Goal: Task Accomplishment & Management: Manage account settings

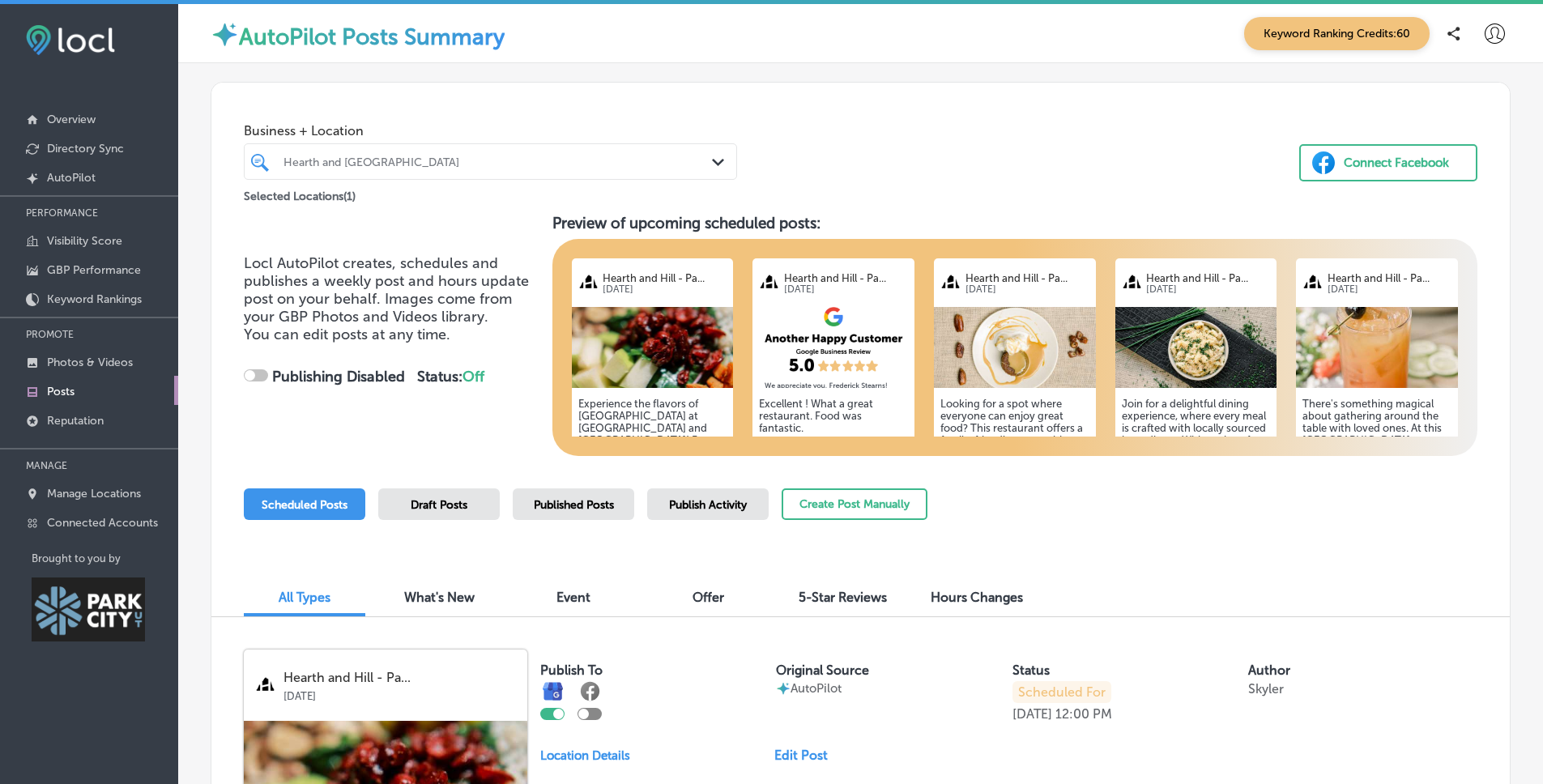
checkbox input "true"
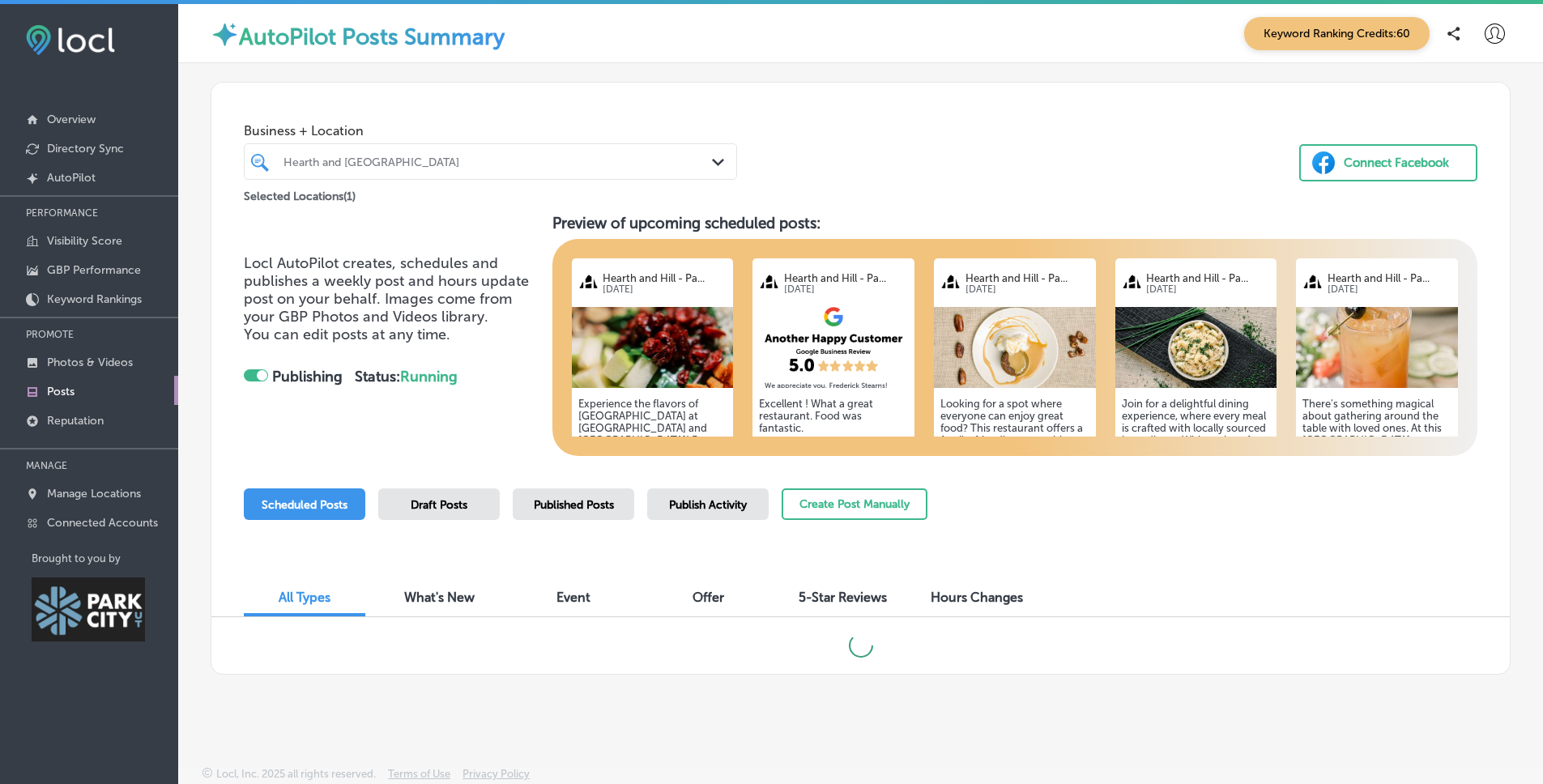
click at [261, 374] on div at bounding box center [261, 375] width 10 height 10
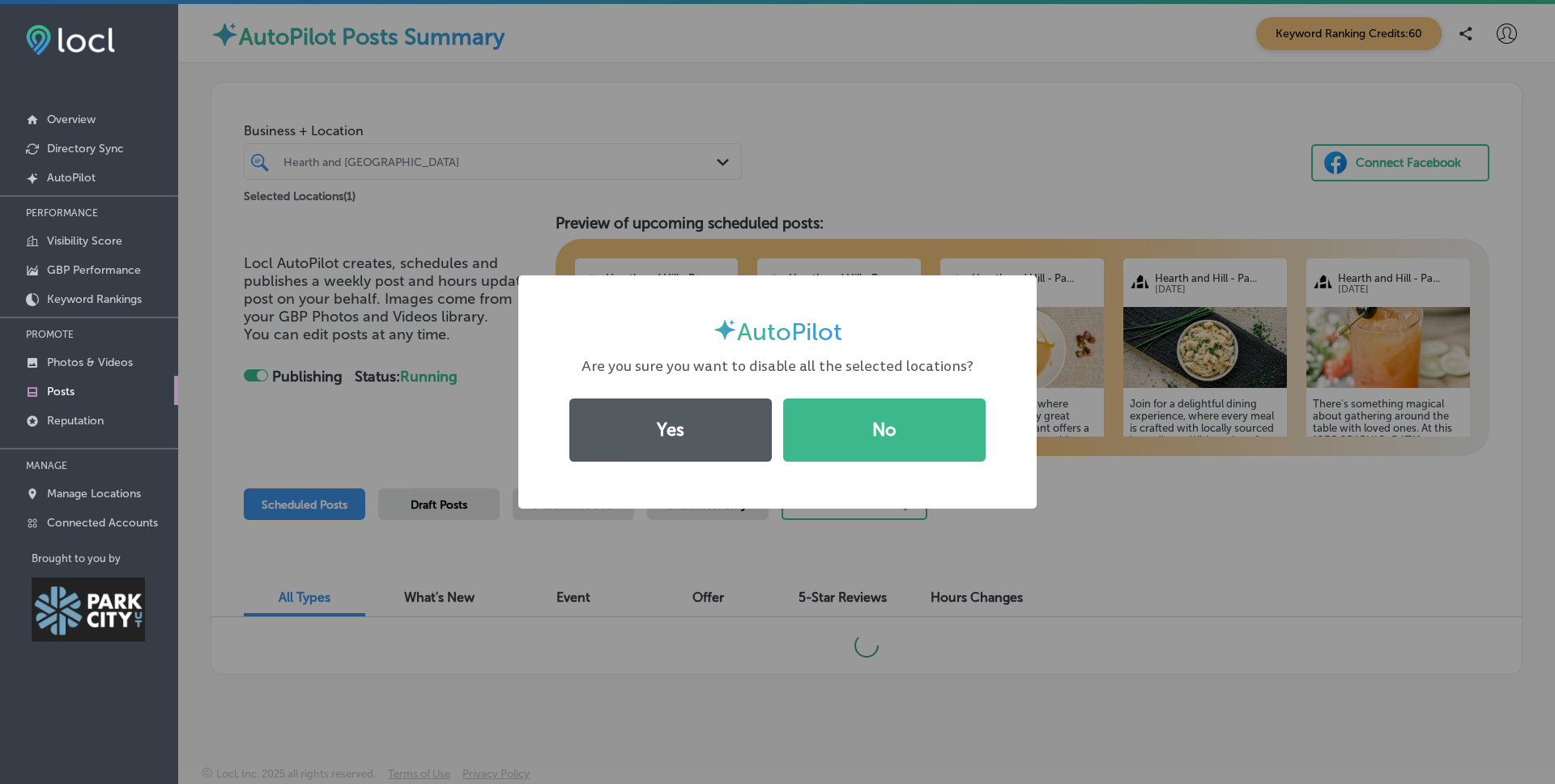
click at [681, 429] on button "Yes" at bounding box center [670, 430] width 202 height 63
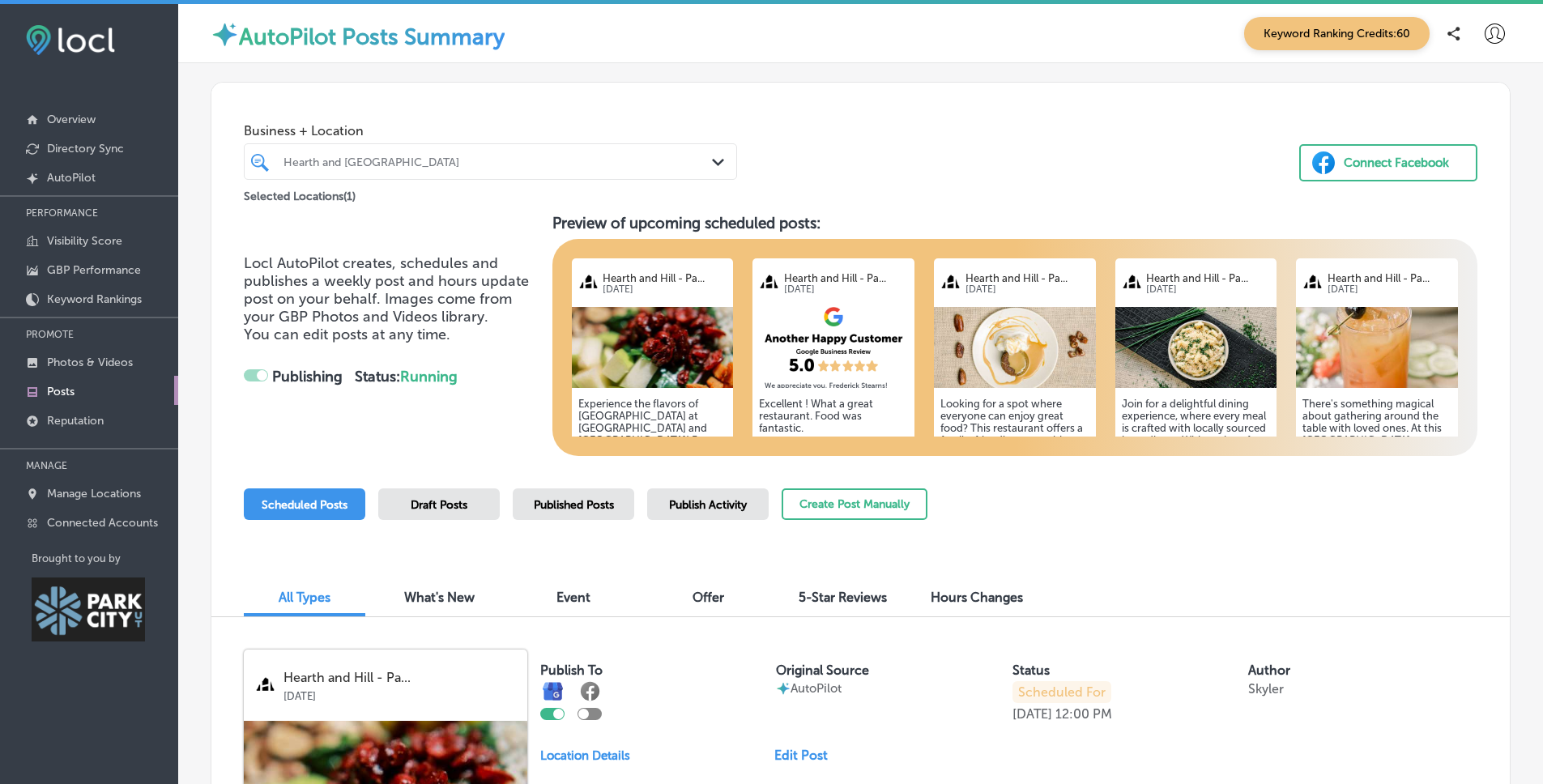
checkbox input "false"
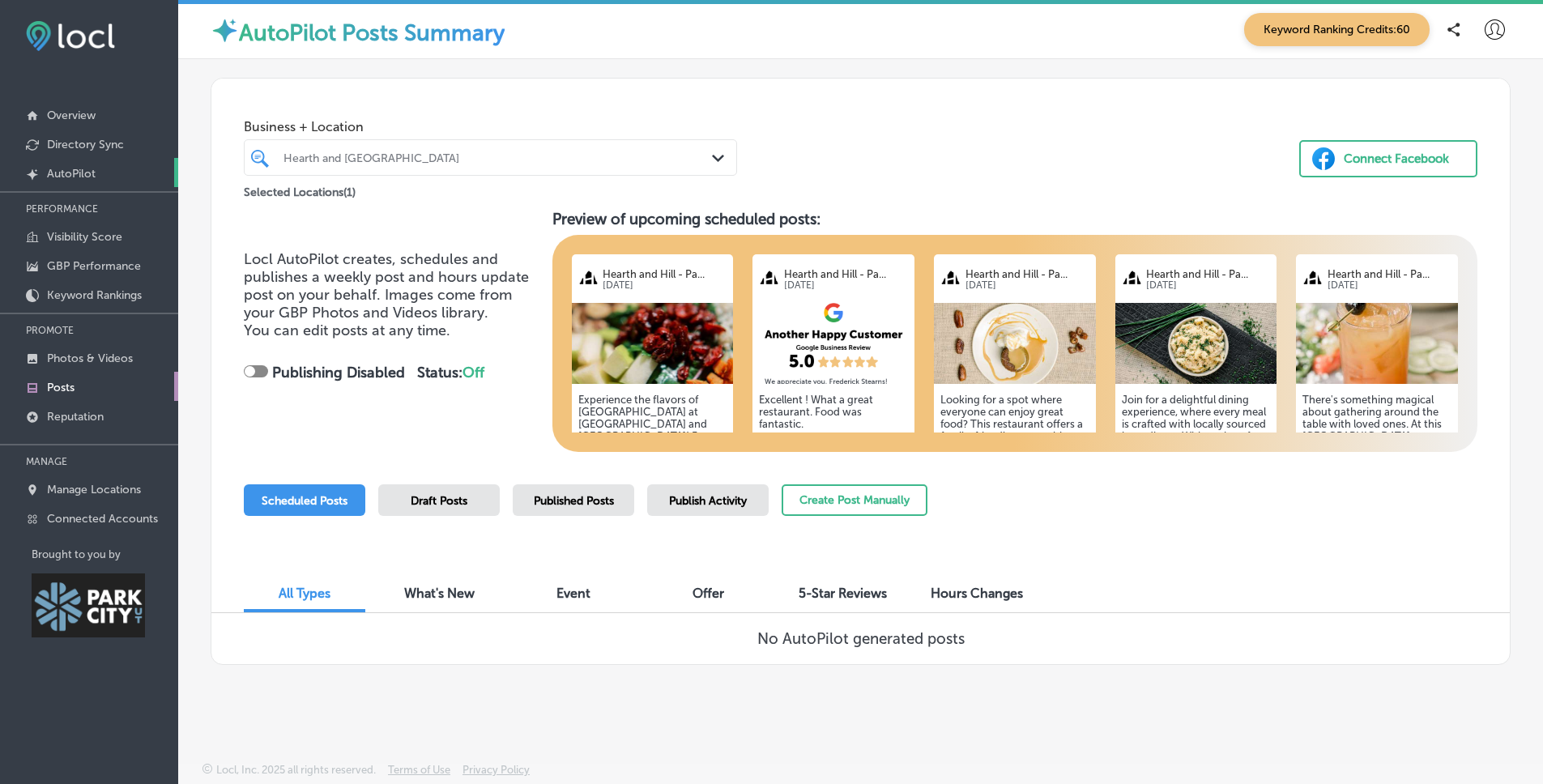
click at [95, 176] on p "AutoPilot" at bounding box center [71, 173] width 48 height 14
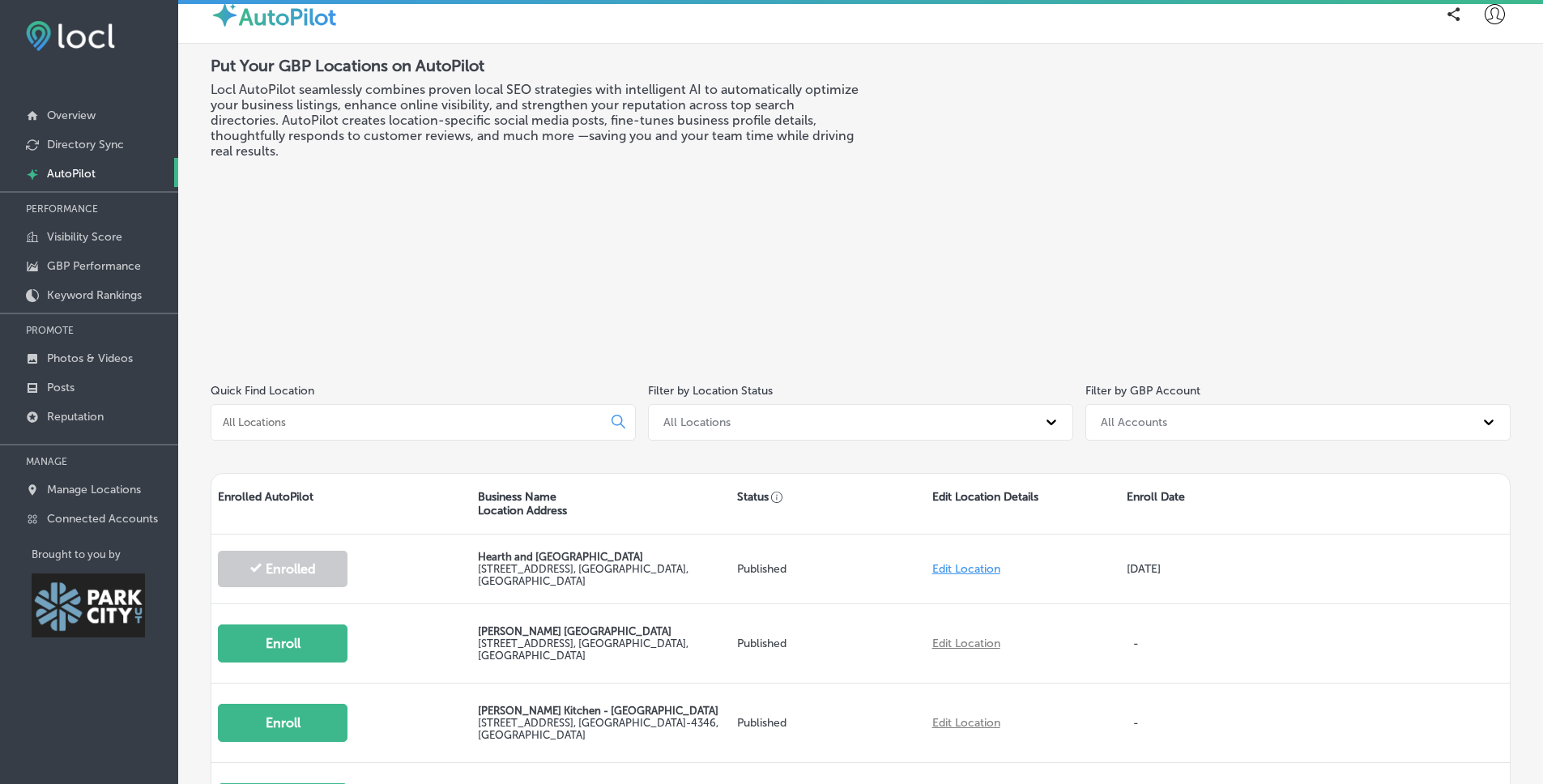
scroll to position [16, 0]
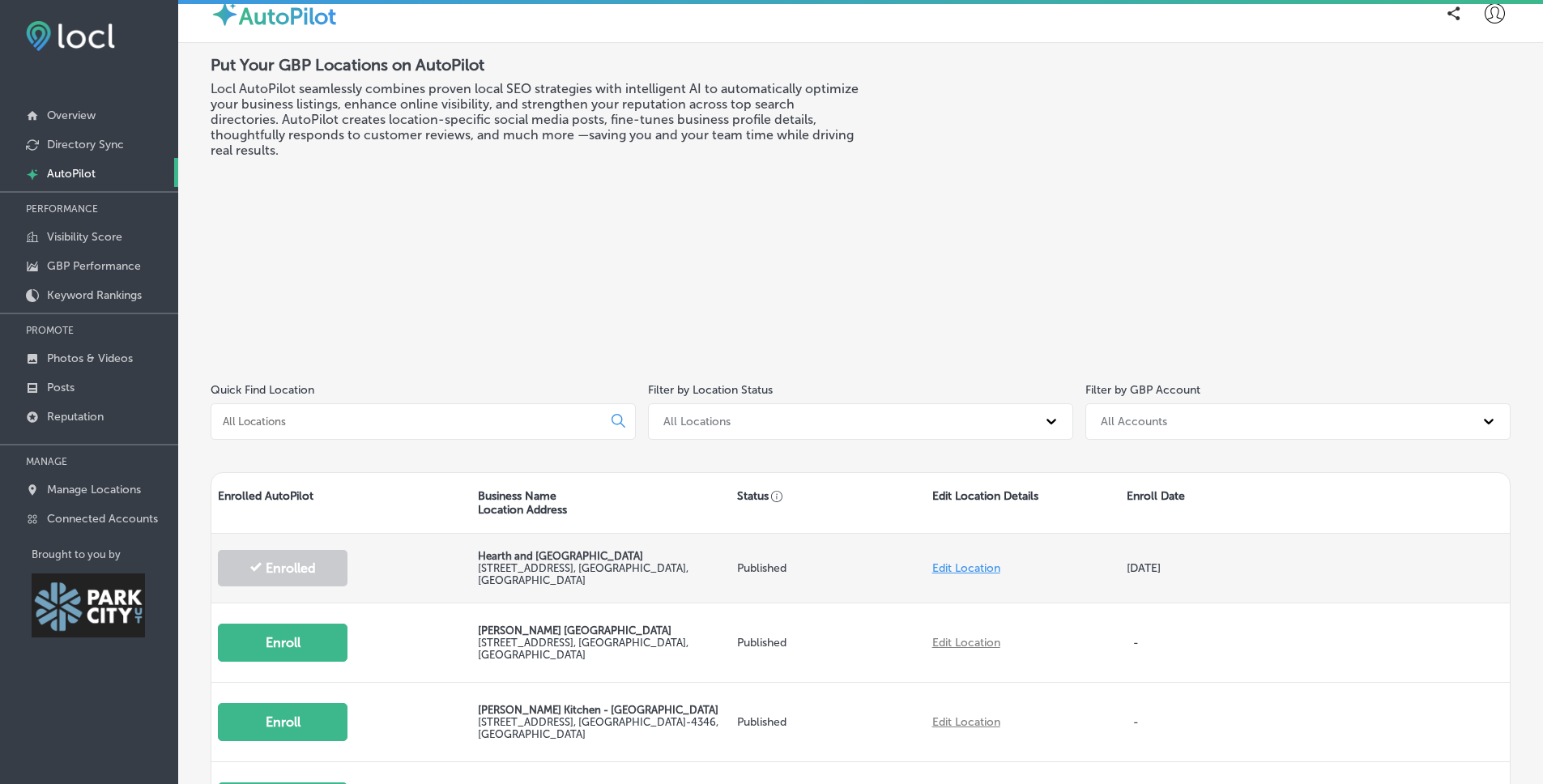
click at [958, 563] on link "Edit Location" at bounding box center [966, 568] width 68 height 14
select select "US"
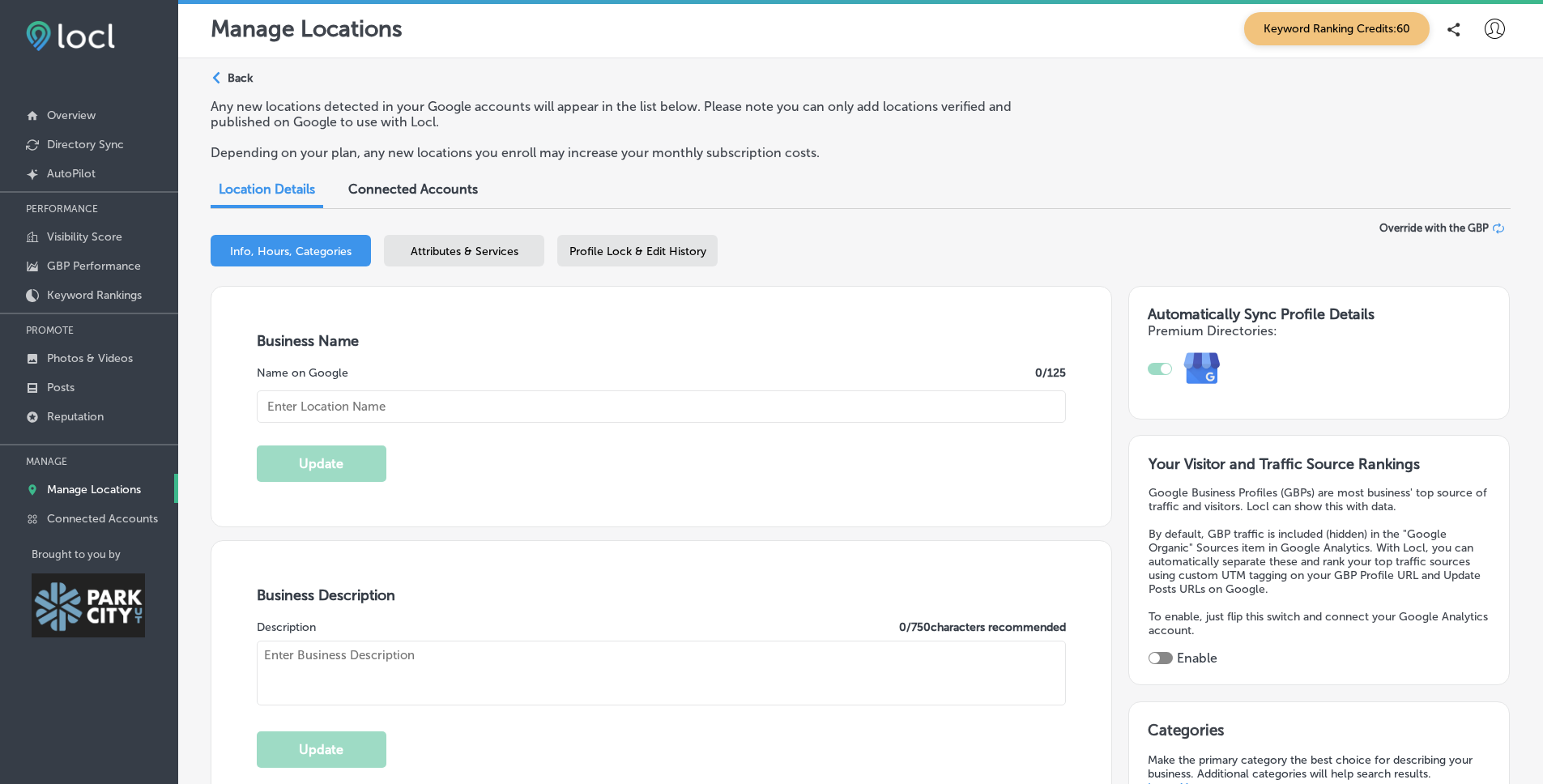
checkbox input "true"
type input "Hearth and [GEOGRAPHIC_DATA]"
type textarea "[GEOGRAPHIC_DATA] redefines local dining with a fresh, contemporary approach th…"
type input "[STREET_ADDRESS]"
type input "[GEOGRAPHIC_DATA]"
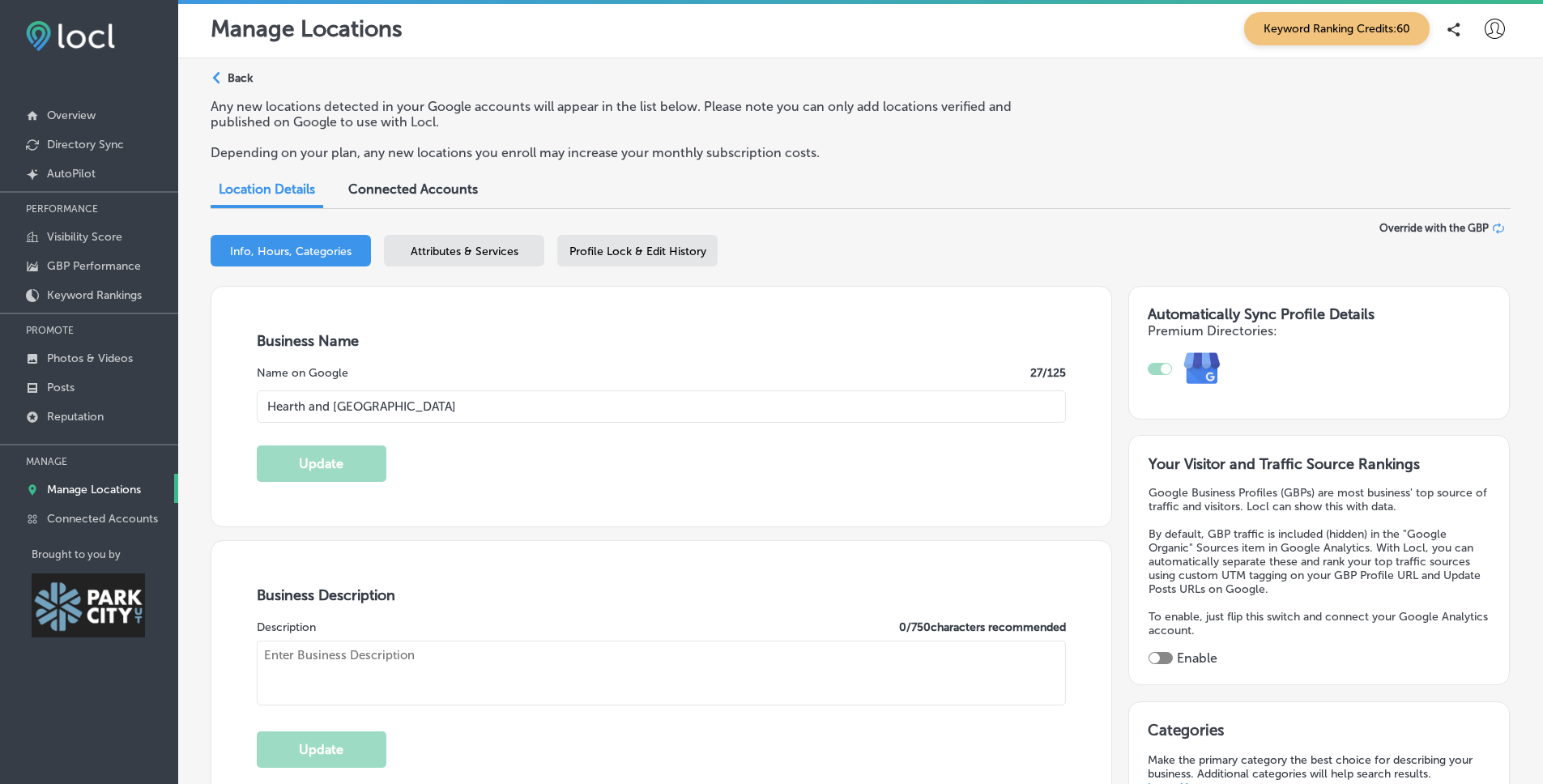
type input "84098"
type input "US"
type input "[URL][DOMAIN_NAME]"
type textarea "Hearth and Hill is a contemporary restaurant in [GEOGRAPHIC_DATA]. With a famil…"
type input "[PHONE_NUMBER]"
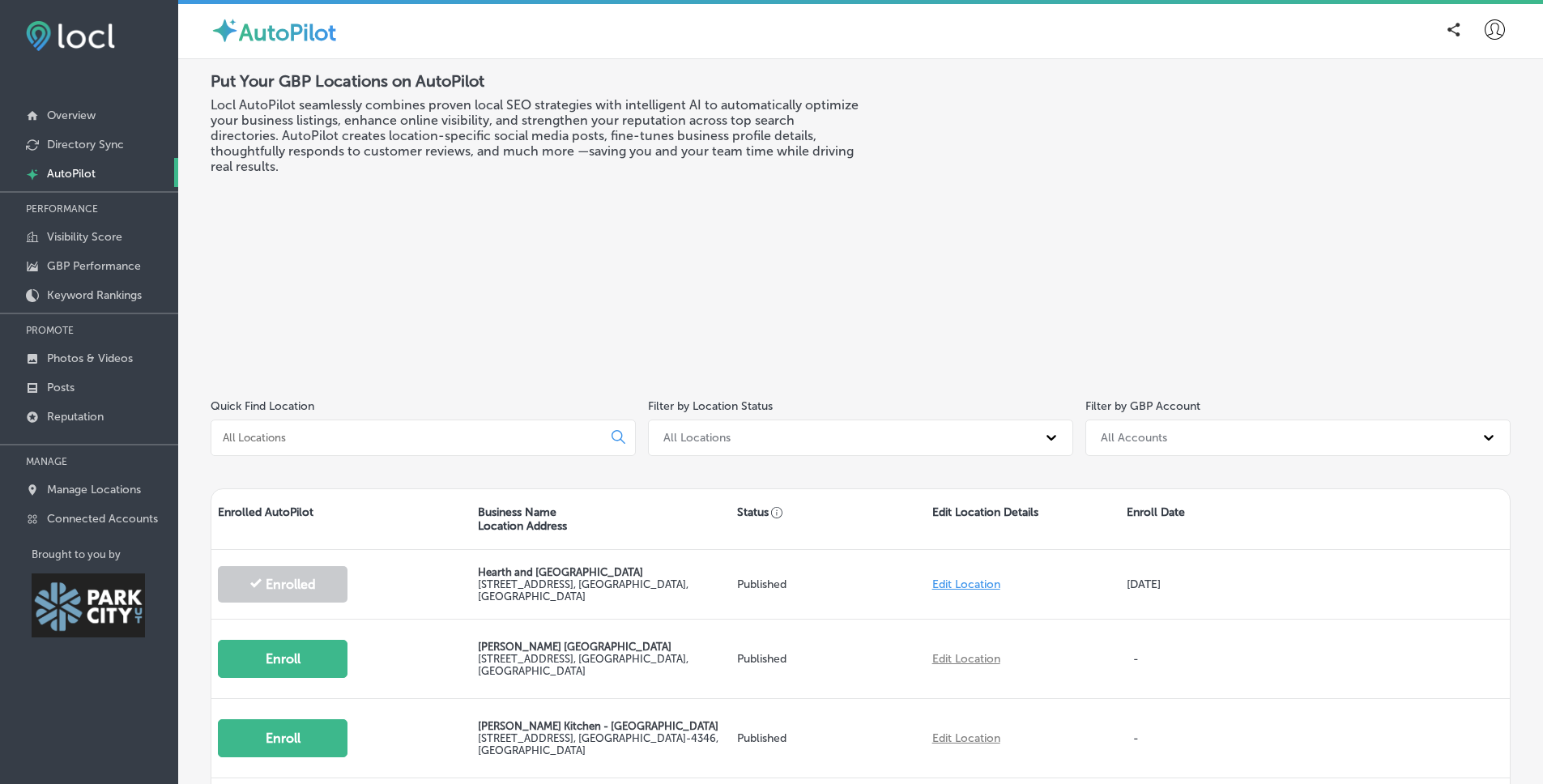
click at [544, 441] on input at bounding box center [409, 437] width 378 height 15
click at [1190, 30] on div at bounding box center [1494, 29] width 33 height 33
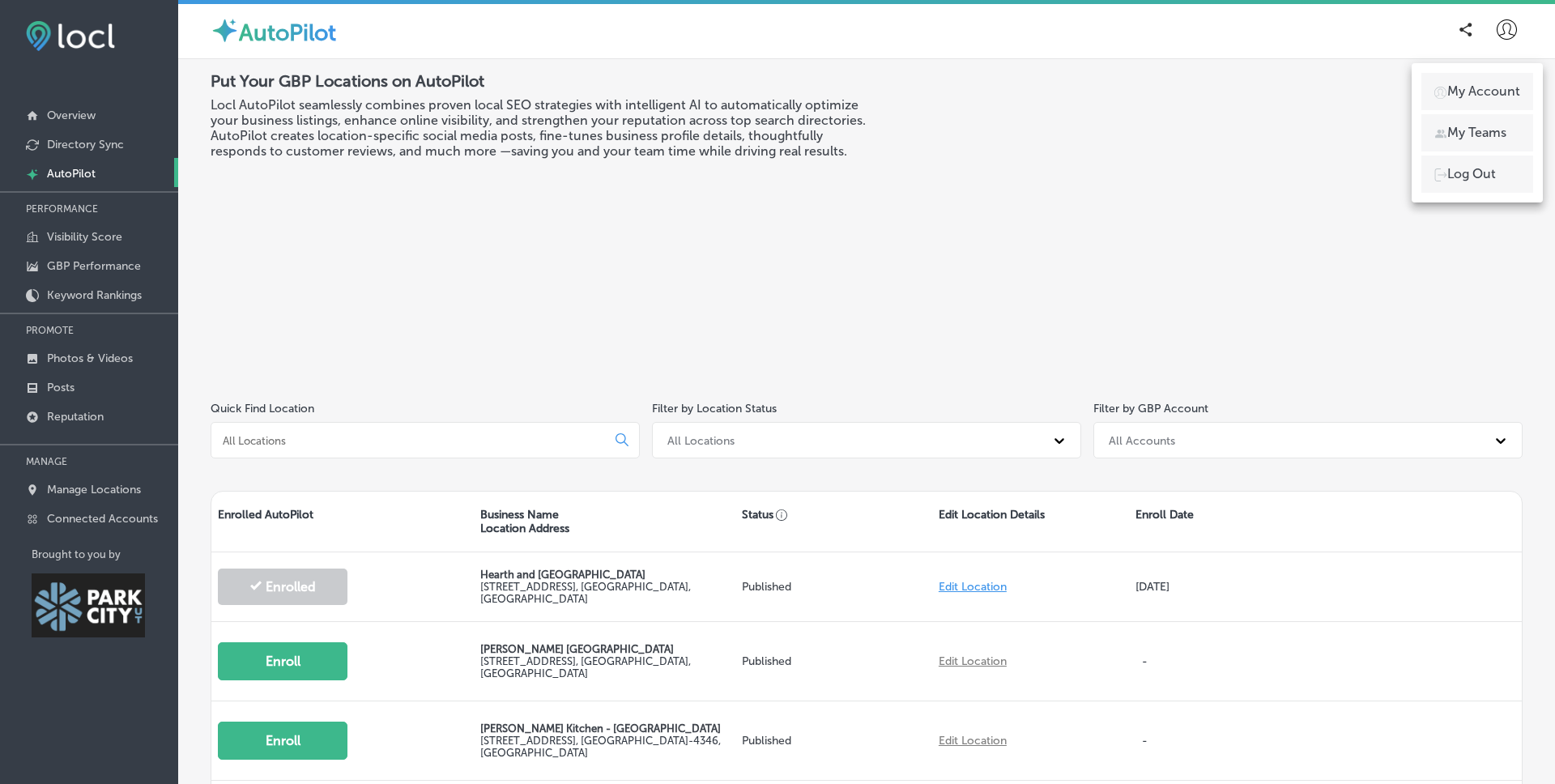
click at [1190, 90] on p "My Account" at bounding box center [1483, 91] width 73 height 20
select select "US"
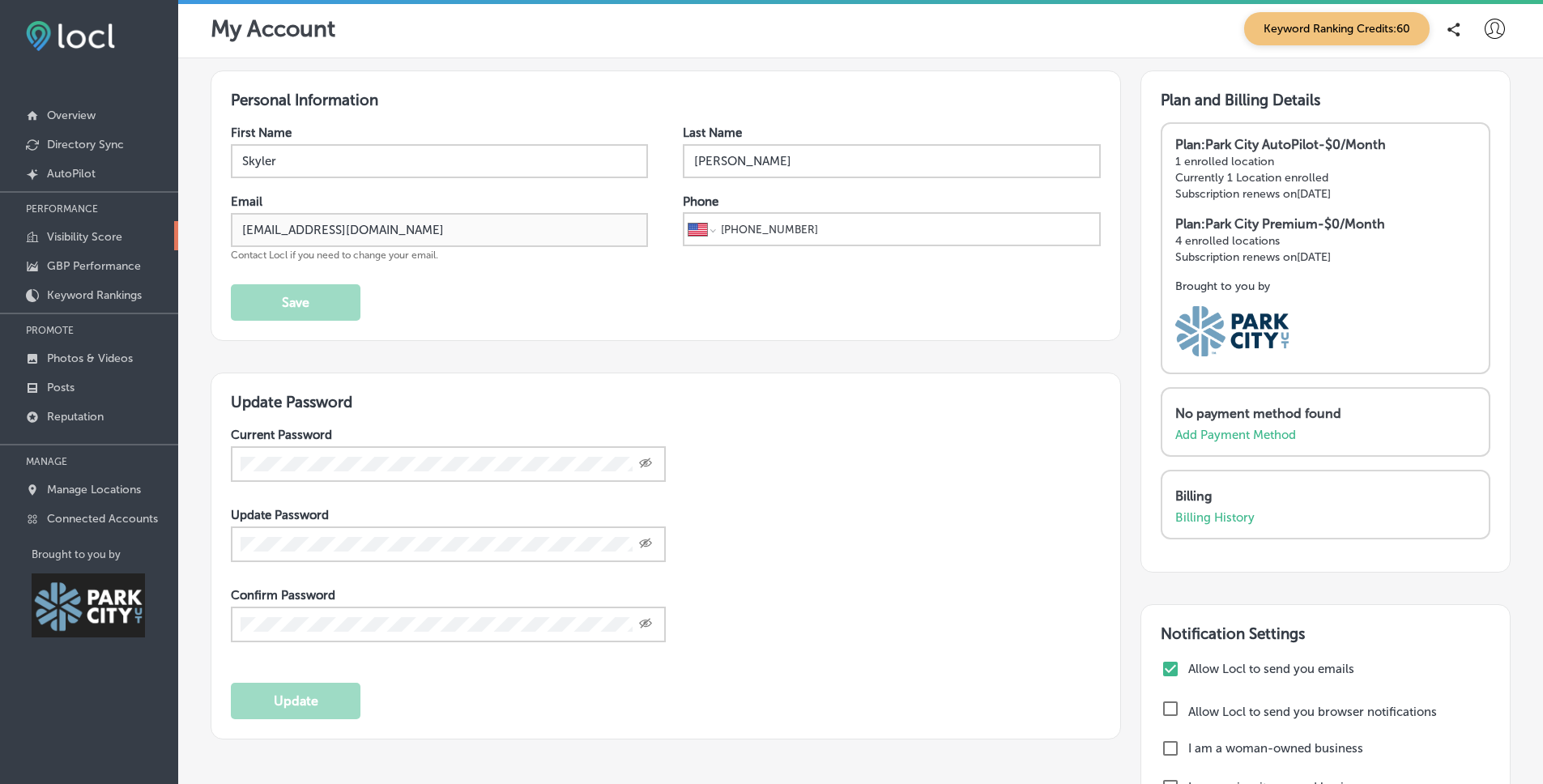
click at [92, 247] on link "Visibility Score" at bounding box center [89, 235] width 178 height 29
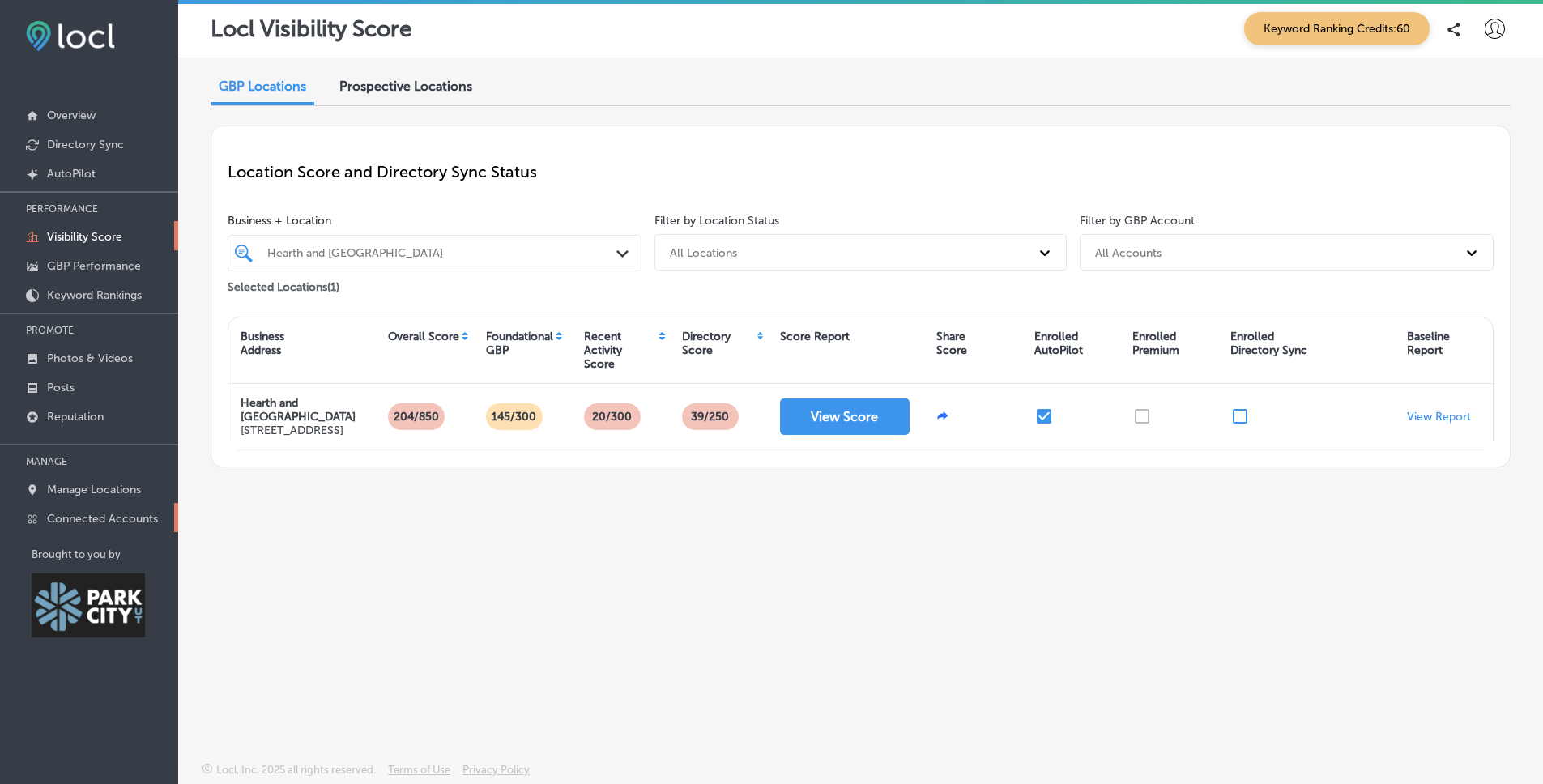
click at [83, 528] on link "Connected Accounts" at bounding box center [89, 516] width 178 height 29
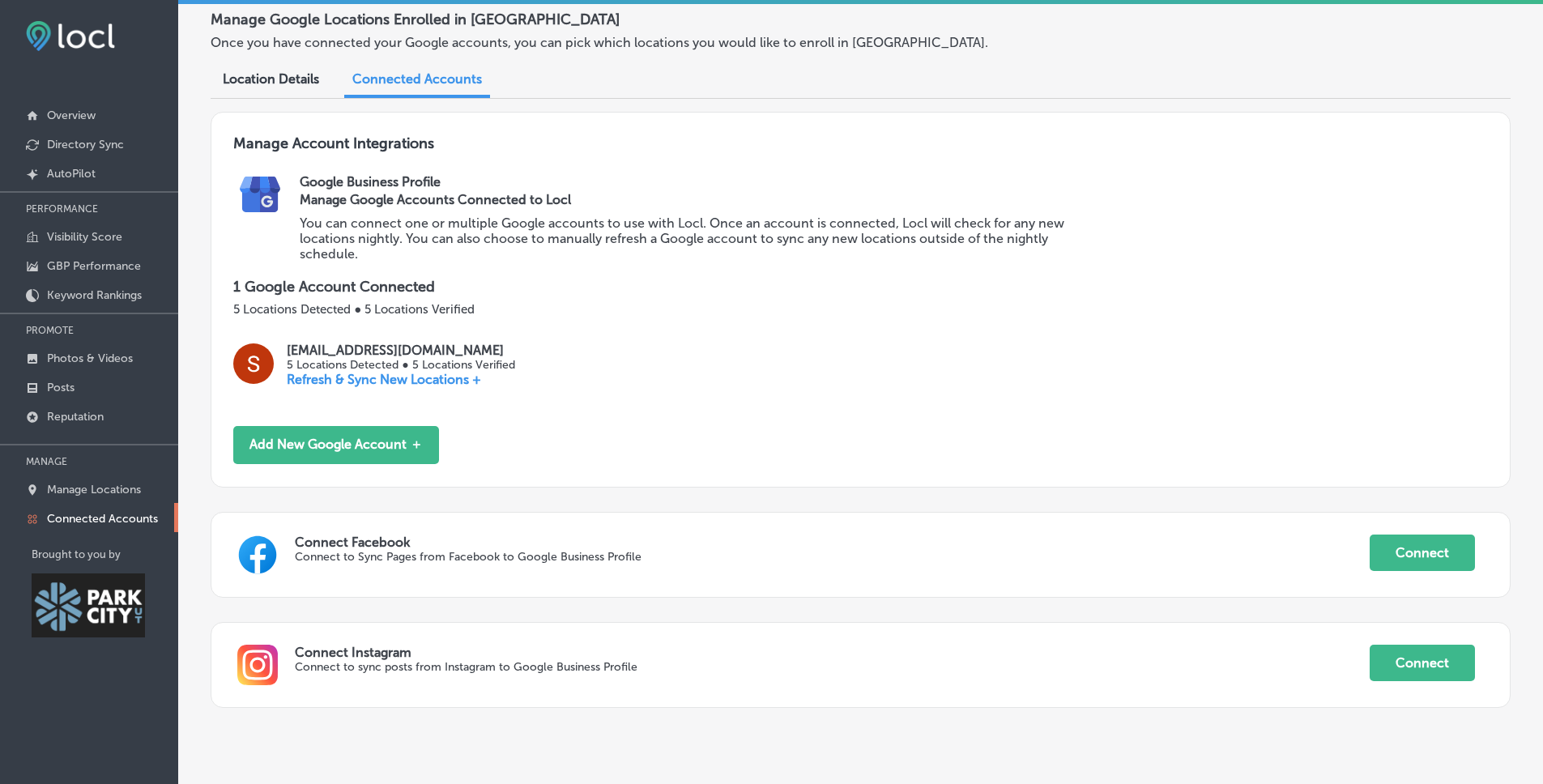
scroll to position [77, 0]
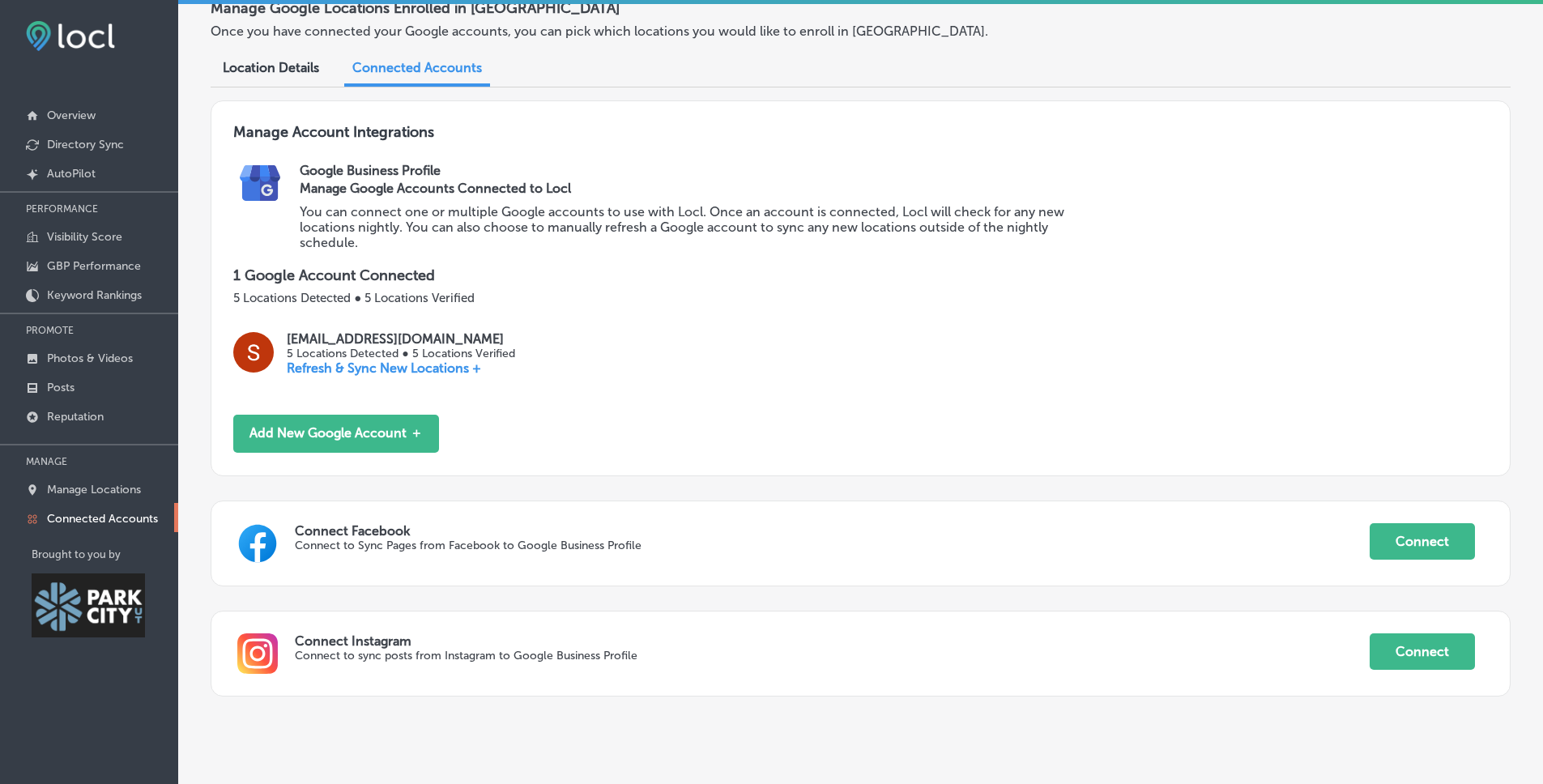
click at [290, 70] on span "Location Details" at bounding box center [270, 67] width 96 height 16
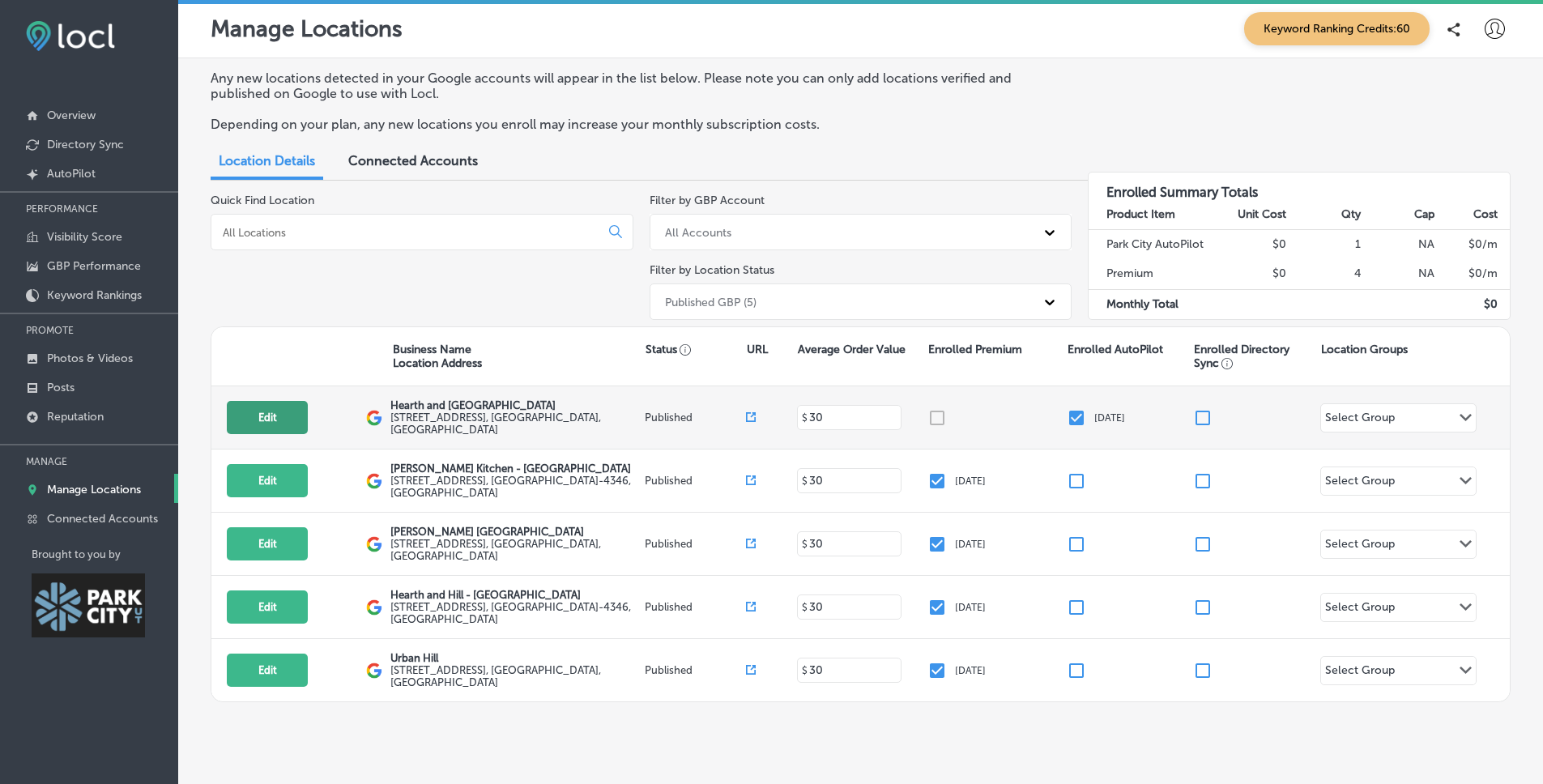
click at [253, 416] on button "Edit" at bounding box center [267, 418] width 81 height 34
select select "US"
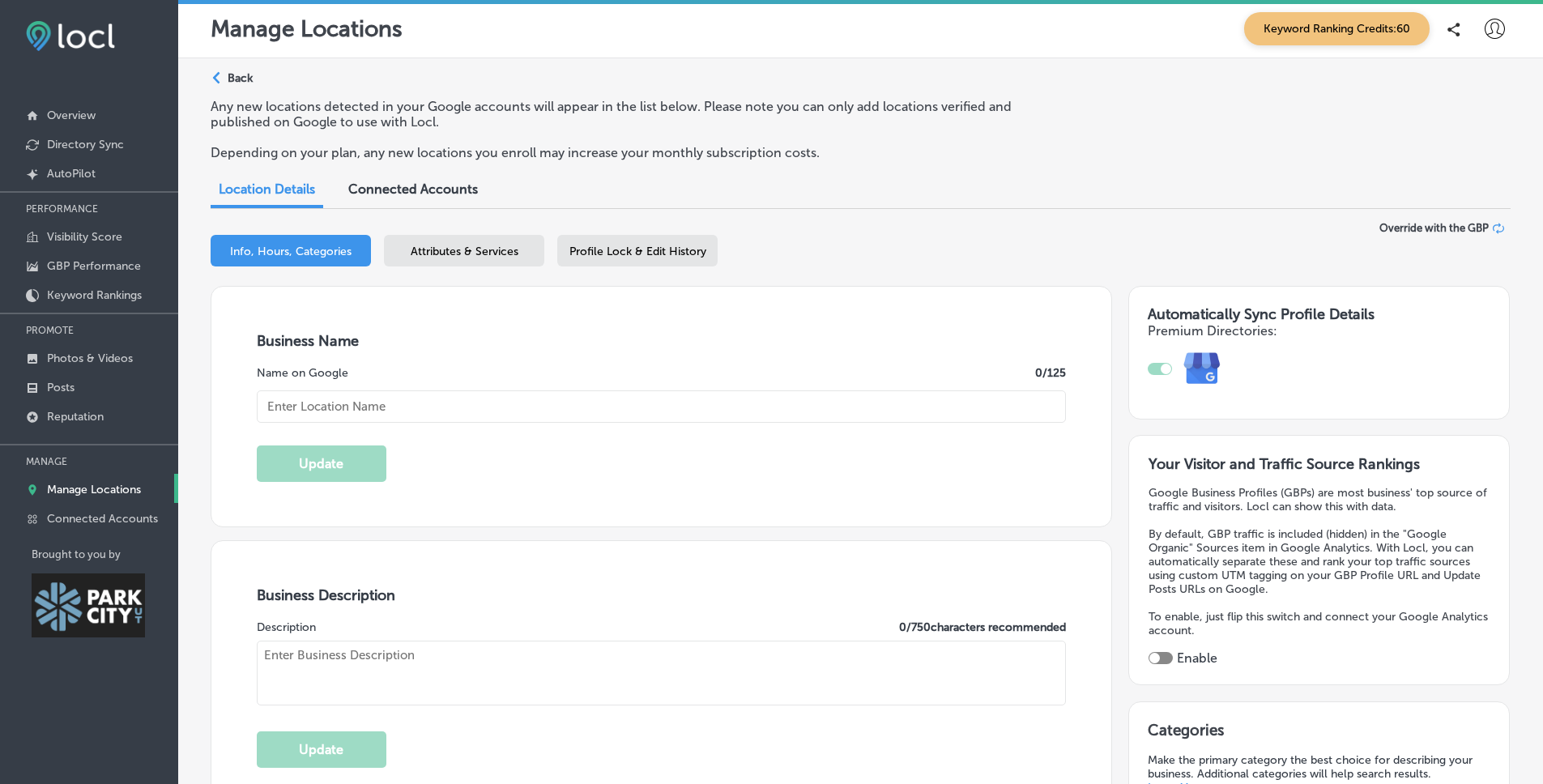
type input "Hearth and [GEOGRAPHIC_DATA]"
type textarea "[GEOGRAPHIC_DATA] redefines local dining with a fresh, contemporary approach th…"
type input "[STREET_ADDRESS]"
type input "[GEOGRAPHIC_DATA]"
type input "84098"
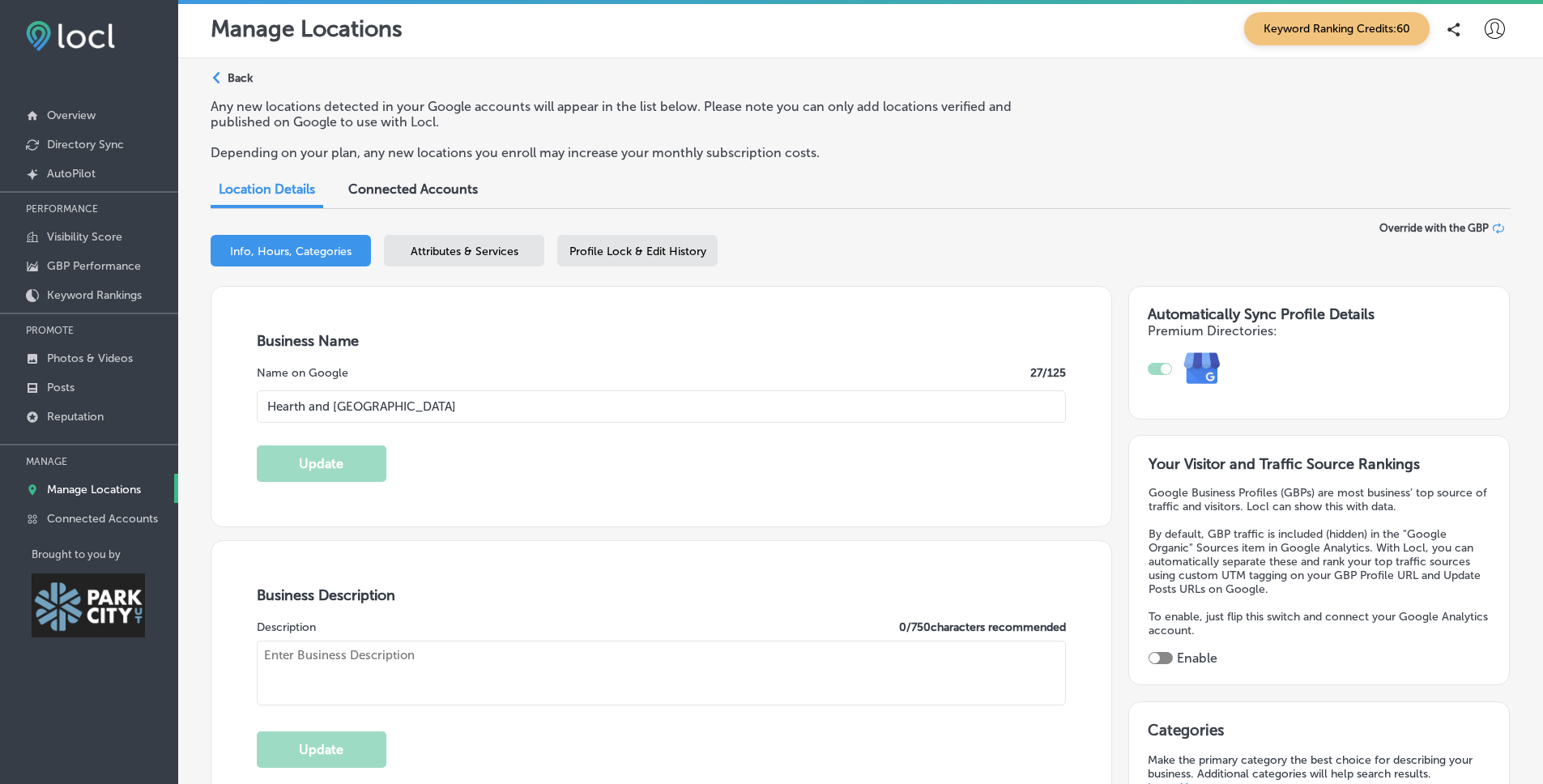
type input "US"
type input "[URL][DOMAIN_NAME]"
checkbox input "true"
type textarea "Hearth and Hill is a contemporary restaurant in [GEOGRAPHIC_DATA]. With a famil…"
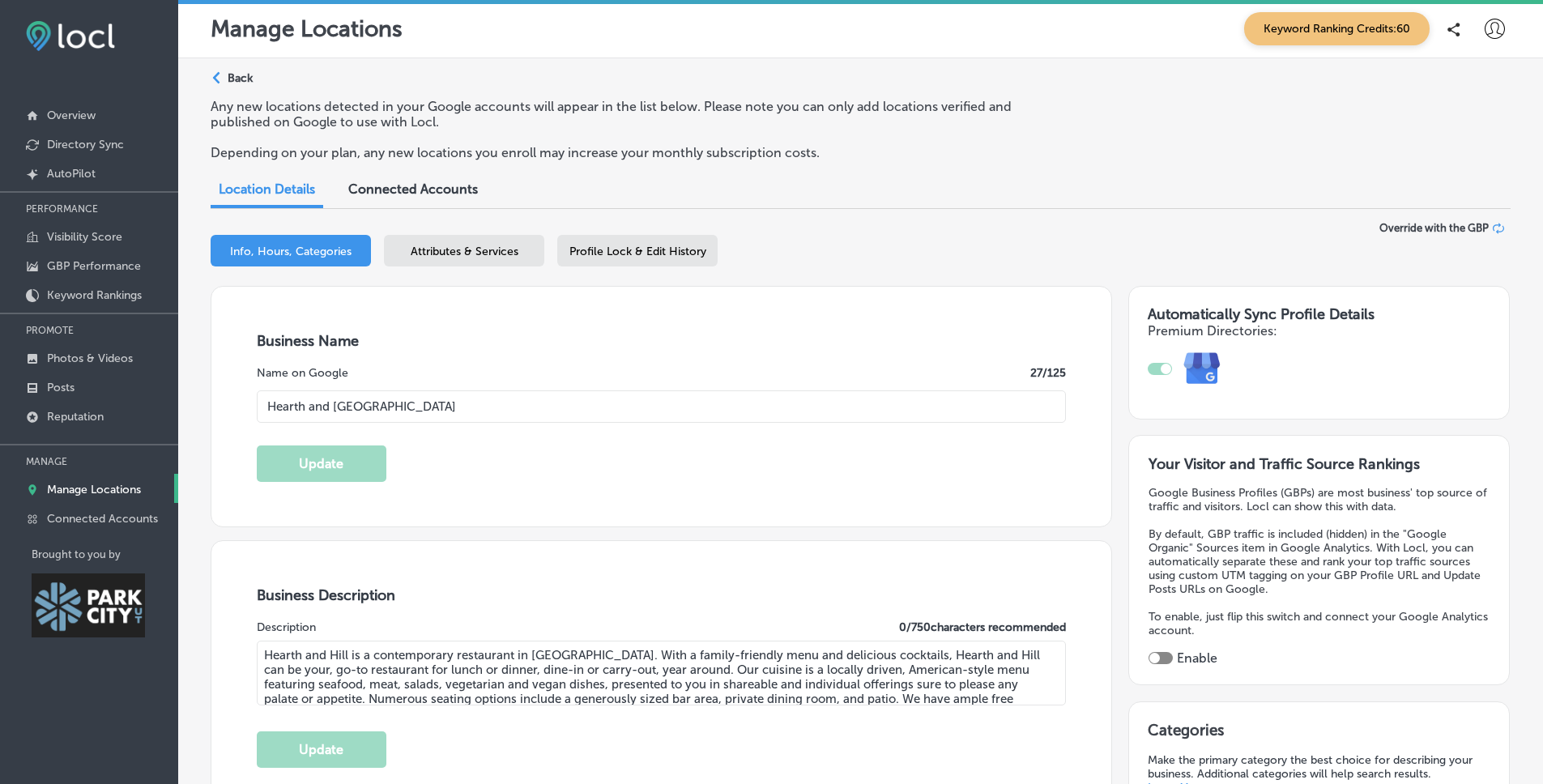
type input "[PHONE_NUMBER]"
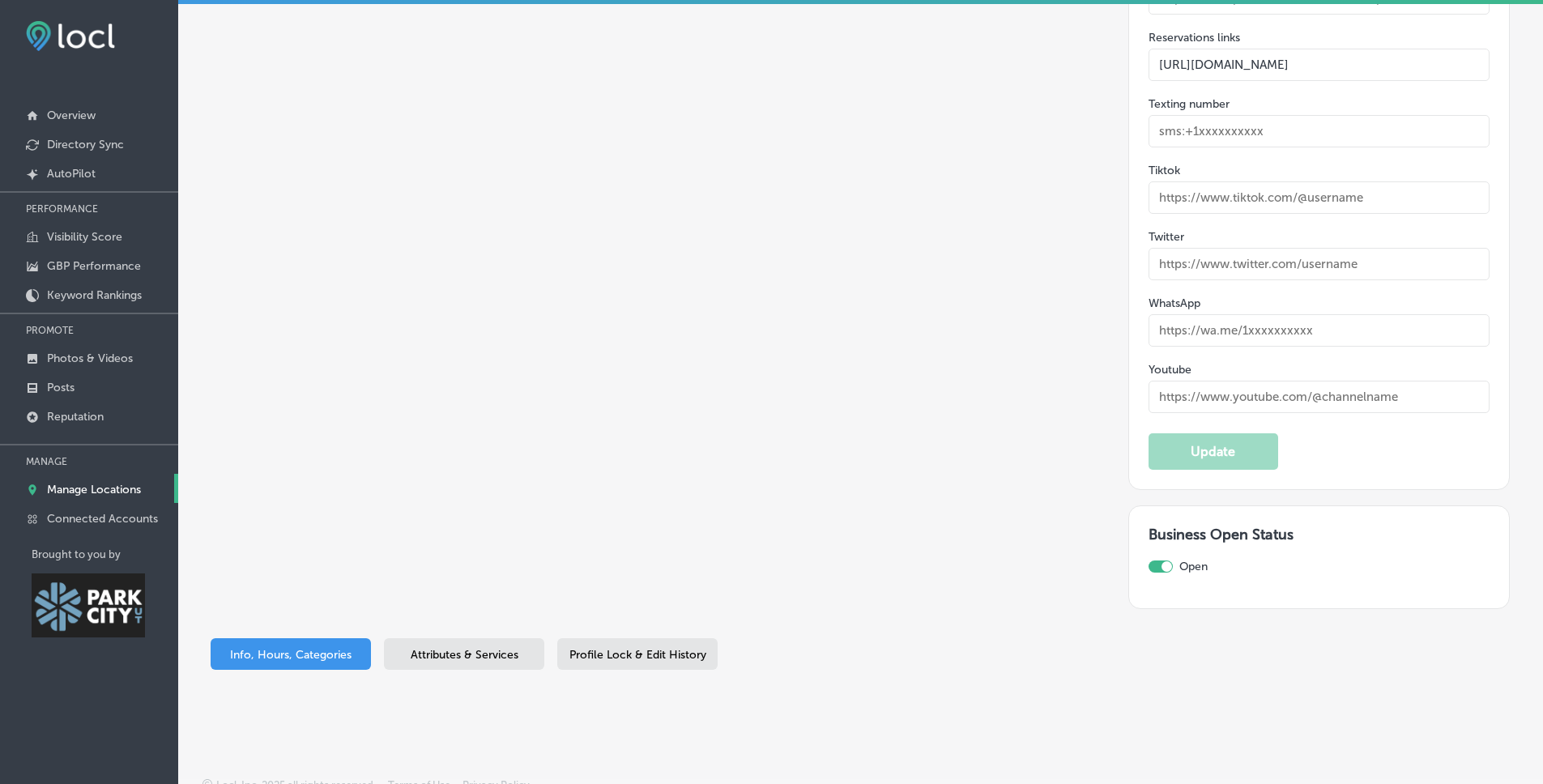
scroll to position [2889, 0]
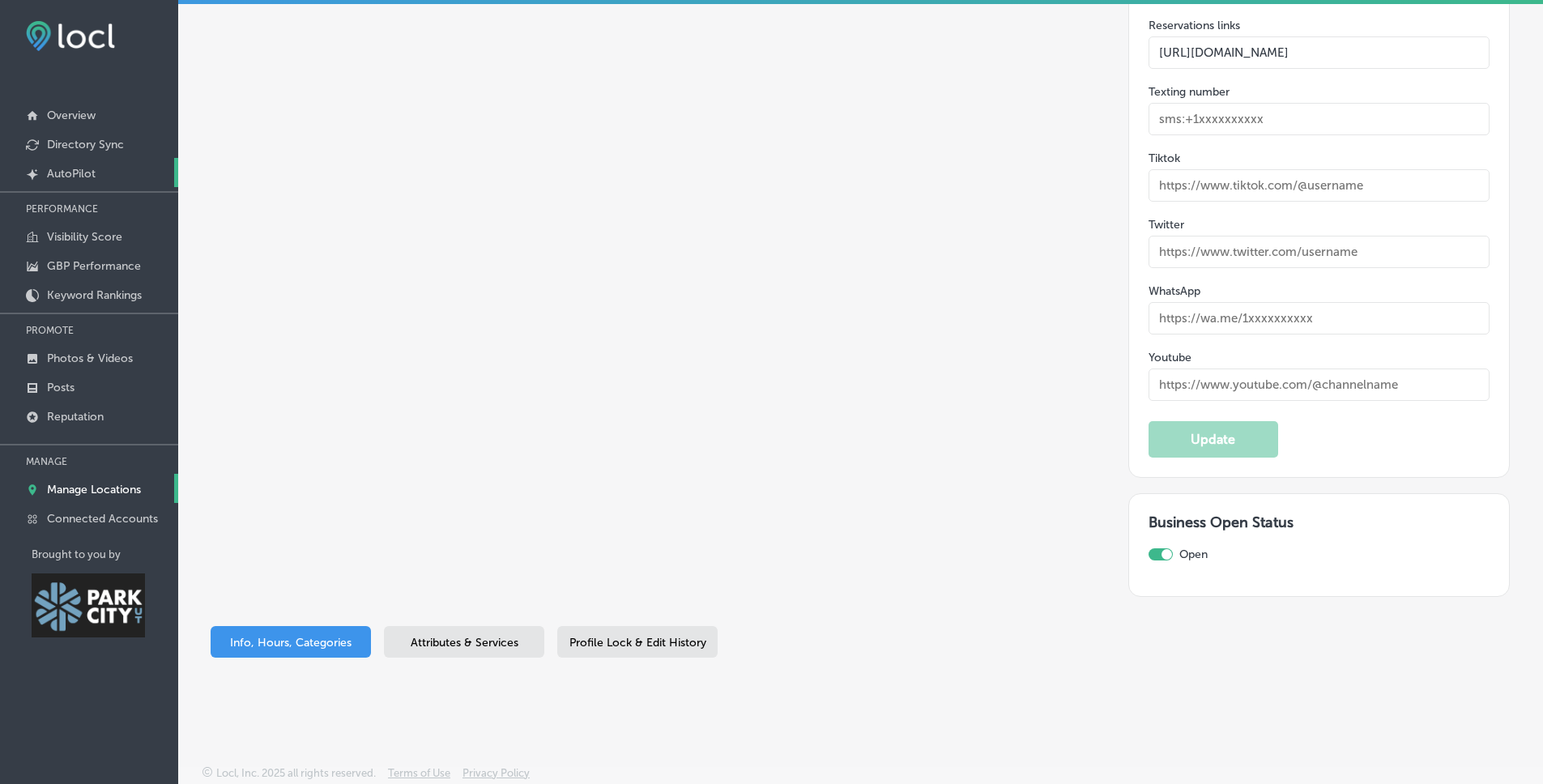
click at [96, 167] on link "Created by potrace 1.10, written by [PERSON_NAME] [DATE]-[DATE] AutoPilot" at bounding box center [89, 172] width 178 height 29
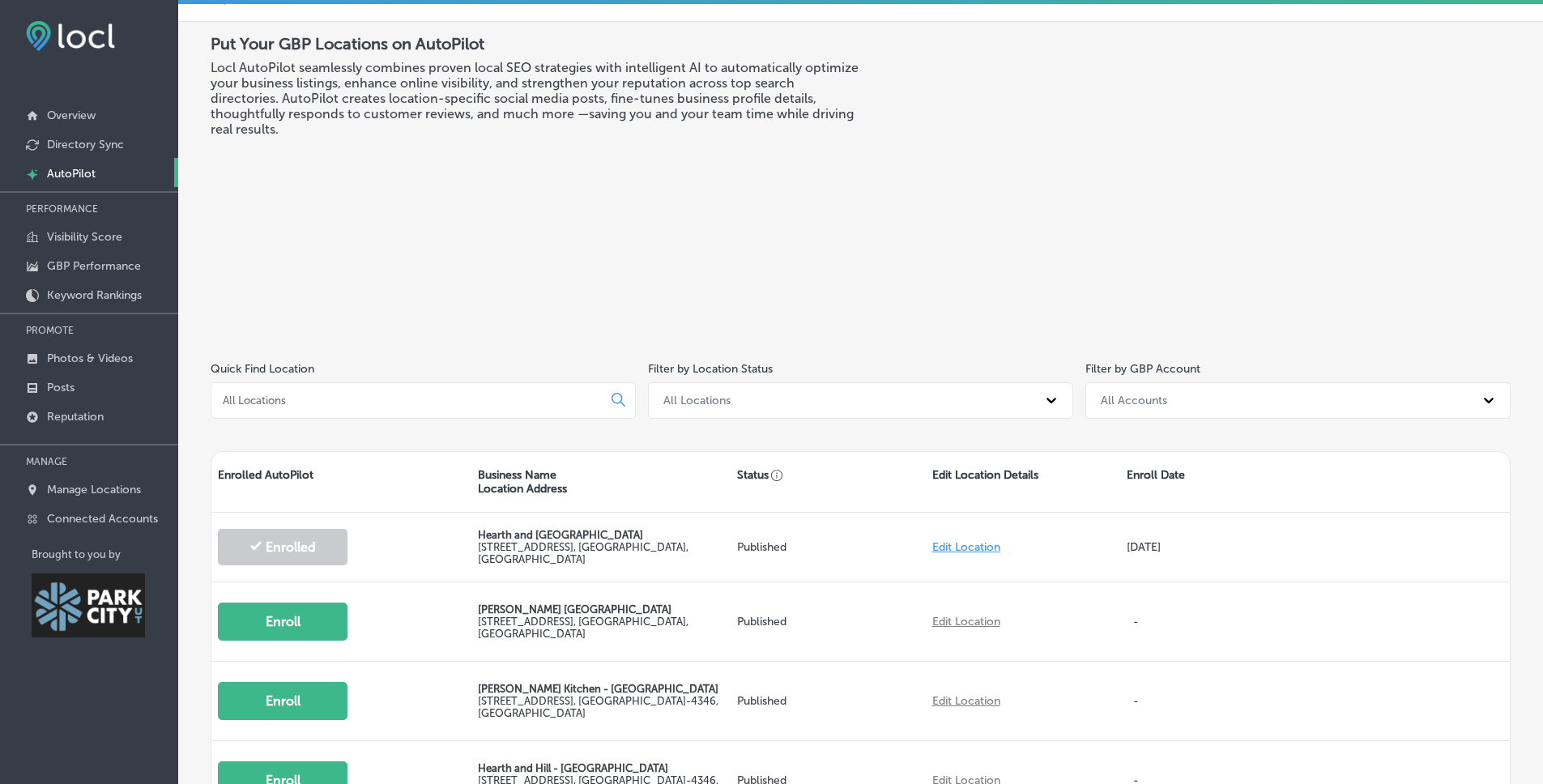
scroll to position [139, 0]
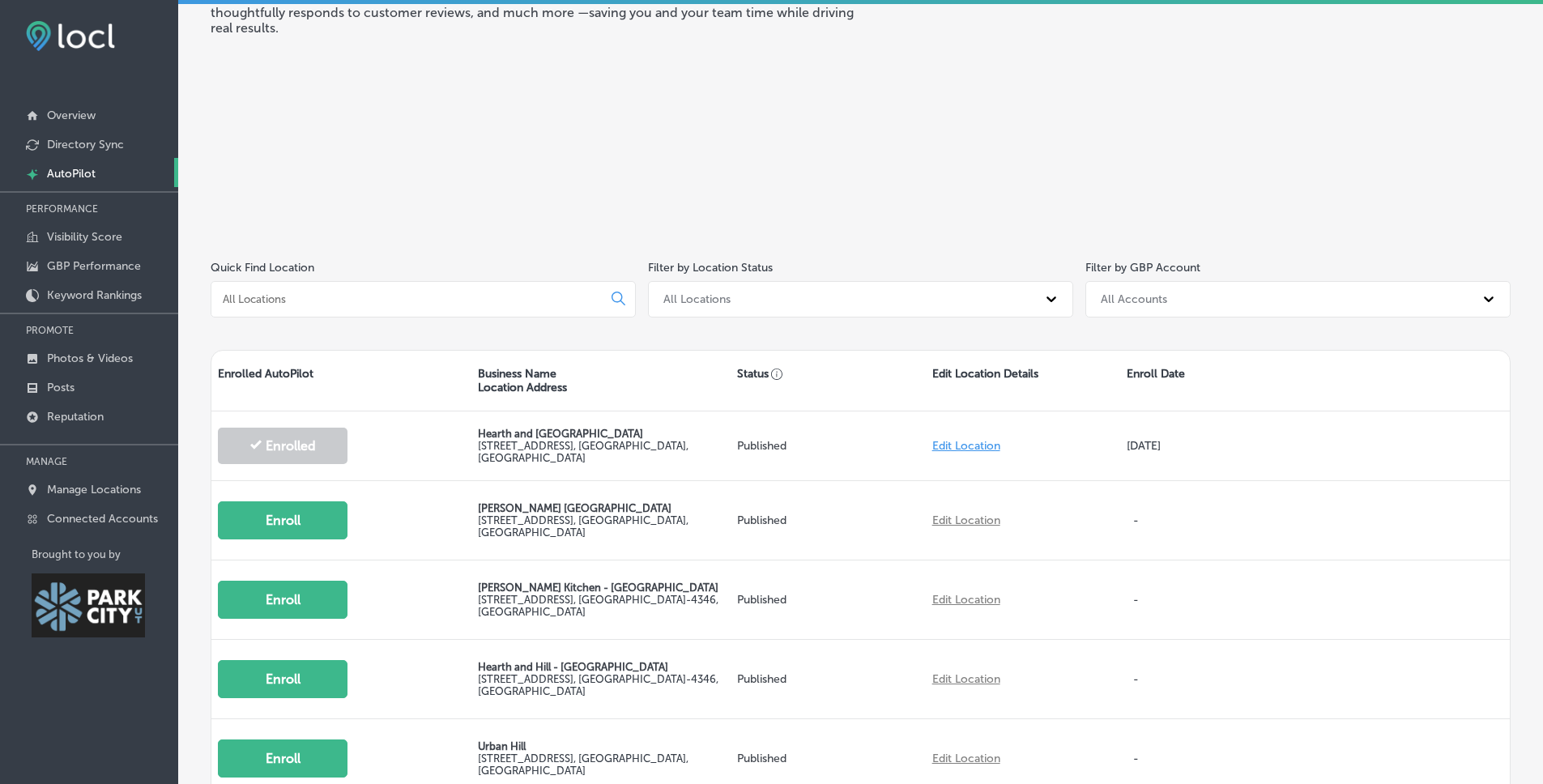
click at [533, 296] on input at bounding box center [409, 299] width 378 height 15
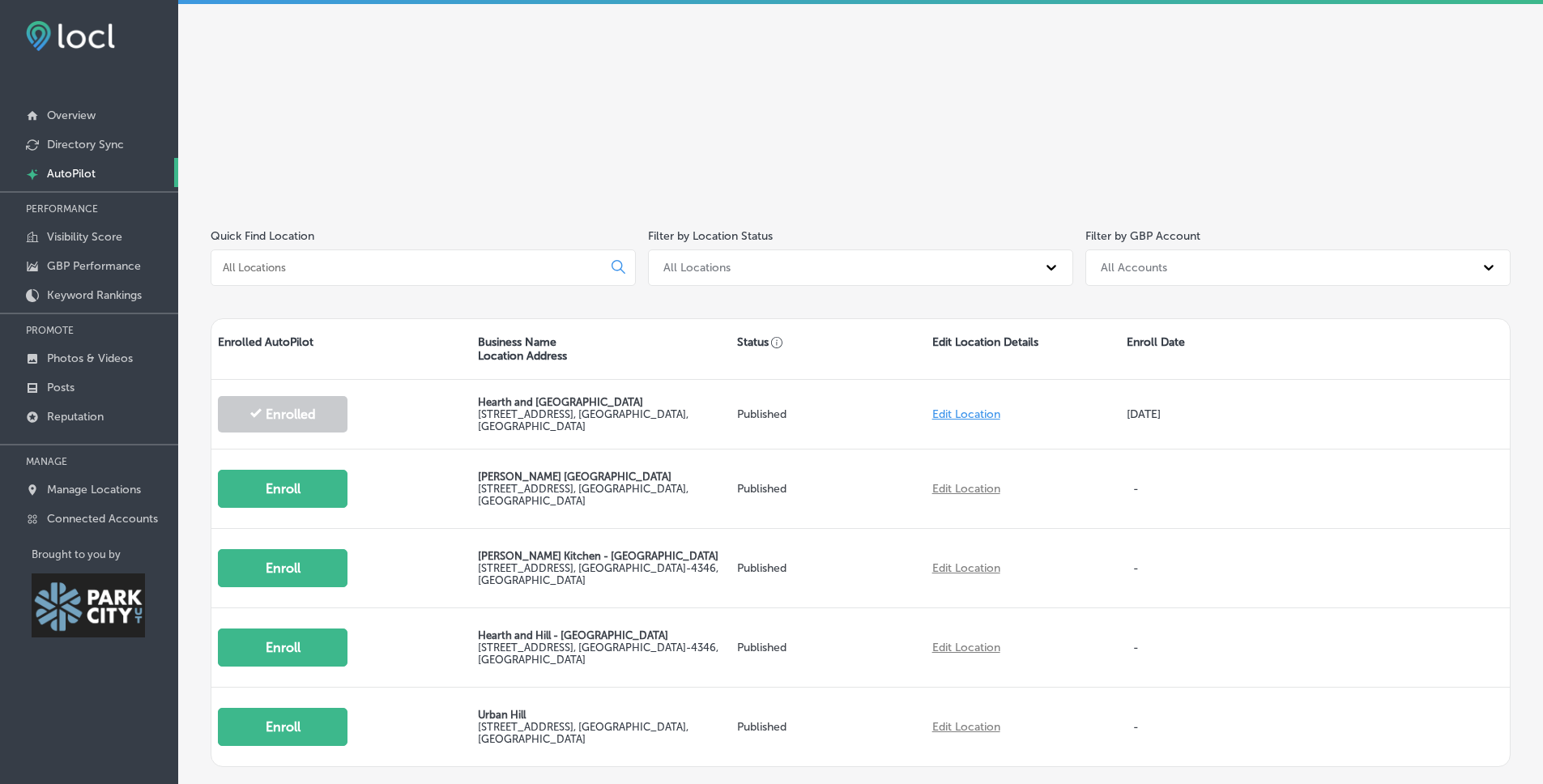
scroll to position [260, 0]
